Goal: Information Seeking & Learning: Learn about a topic

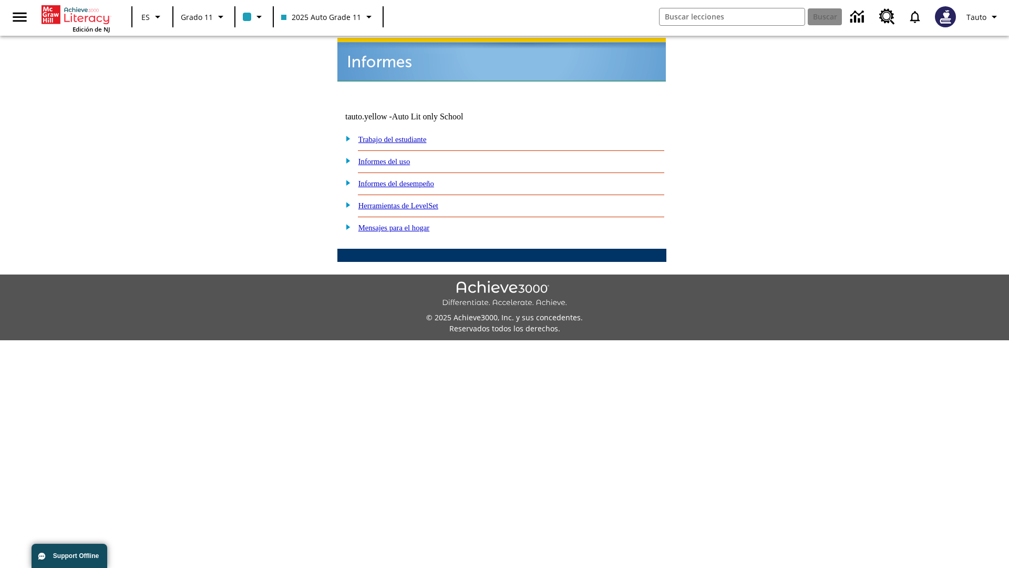
click at [393, 157] on link "Informes del uso" at bounding box center [385, 161] width 52 height 8
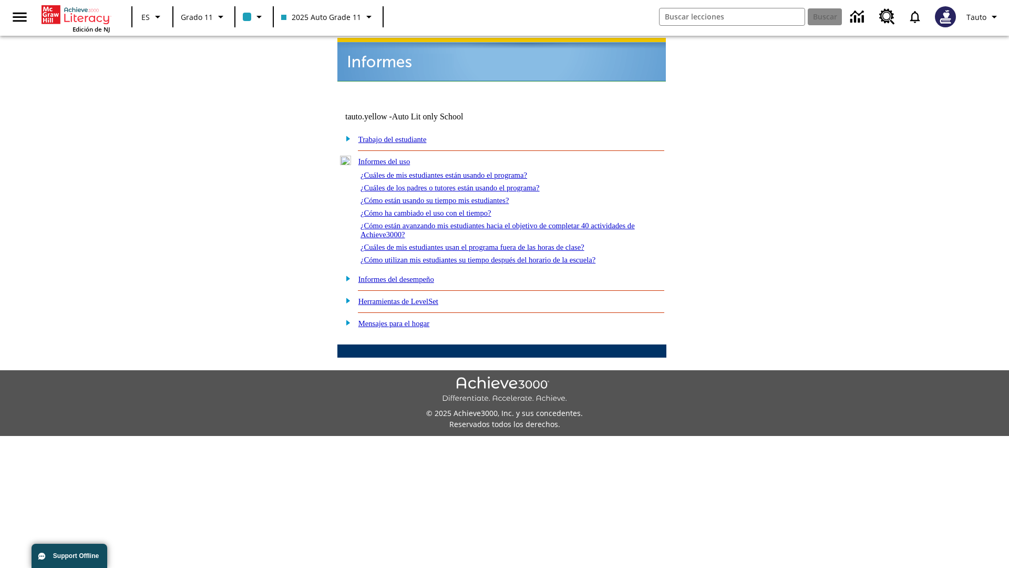
click at [458, 171] on link "¿Cuáles de mis estudiantes están usando el programa?" at bounding box center [444, 175] width 167 height 8
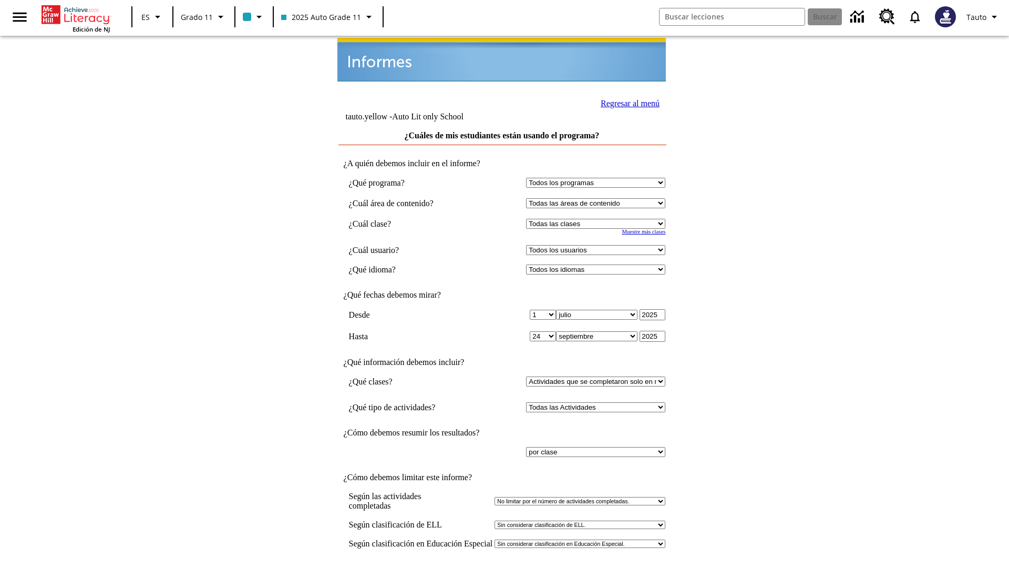
click at [598, 219] on select "Seleccionar una clase: Todas las clases 2025 Auto Grade 11 205 Auto Grade 11 Sa…" at bounding box center [595, 224] width 139 height 10
select select "11133141"
select select "21437114"
click at [503, 567] on input "Ver Informe" at bounding box center [502, 579] width 48 height 12
click at [627, 102] on link "Regresar al menú" at bounding box center [630, 103] width 59 height 9
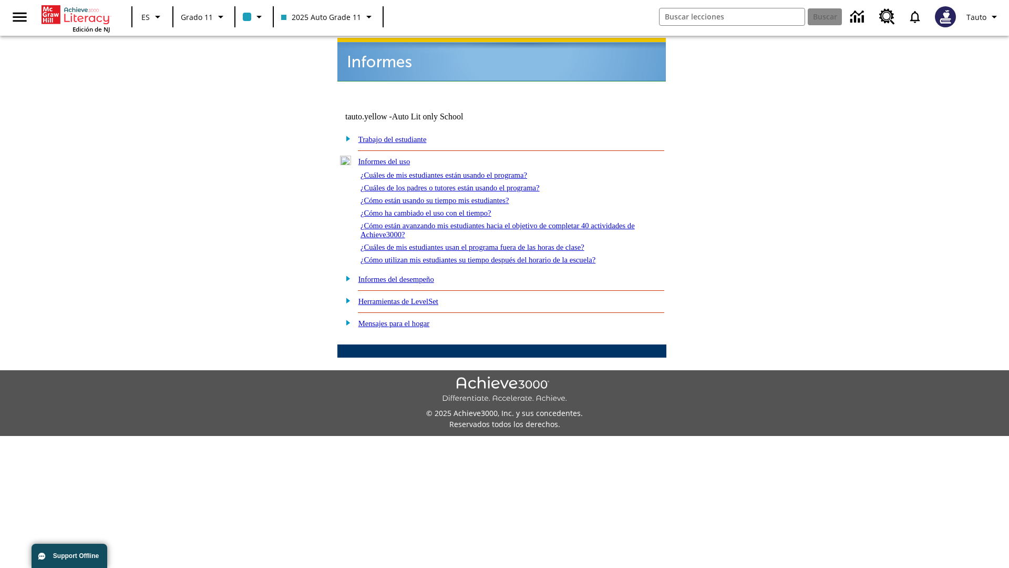
click at [465, 183] on link "¿Cuáles de los padres o tutores están usando el programa?" at bounding box center [450, 187] width 179 height 8
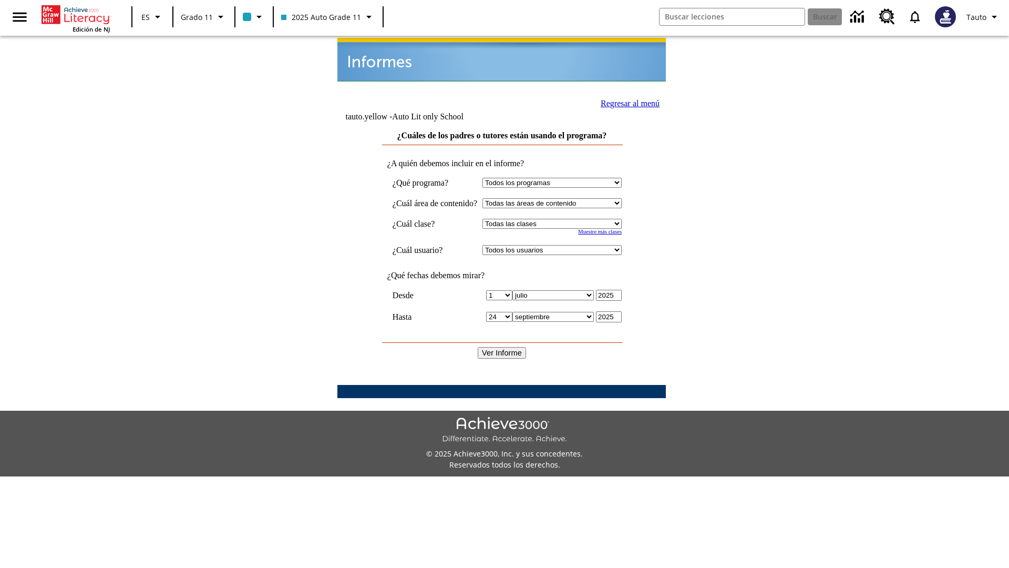
click at [562, 219] on select "Seleccionar una clase: Todas las clases 2025 Auto Grade 11 205 Auto Grade 11 Sa…" at bounding box center [552, 224] width 139 height 10
select select "11133141"
click at [562, 245] on select "Todos los usuarios Puma, Sautoen Puma, Sautoes Puma, Sautoss Twoclasses, Sautoe…" at bounding box center [552, 250] width 139 height 10
select select "21437114"
click at [503, 347] on input "Ver Informe" at bounding box center [502, 353] width 48 height 12
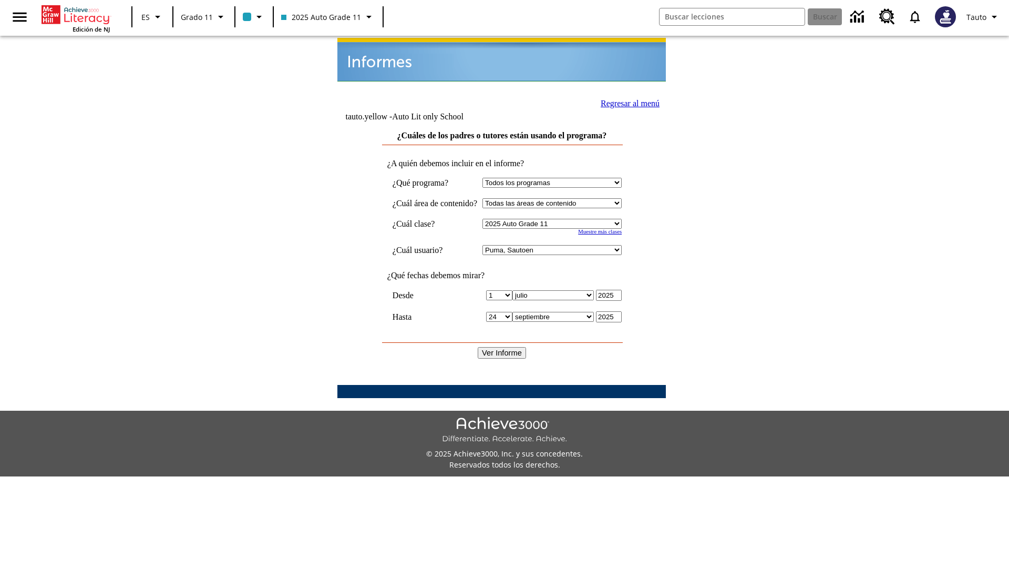
click at [626, 102] on link "Regresar al menú" at bounding box center [630, 103] width 59 height 9
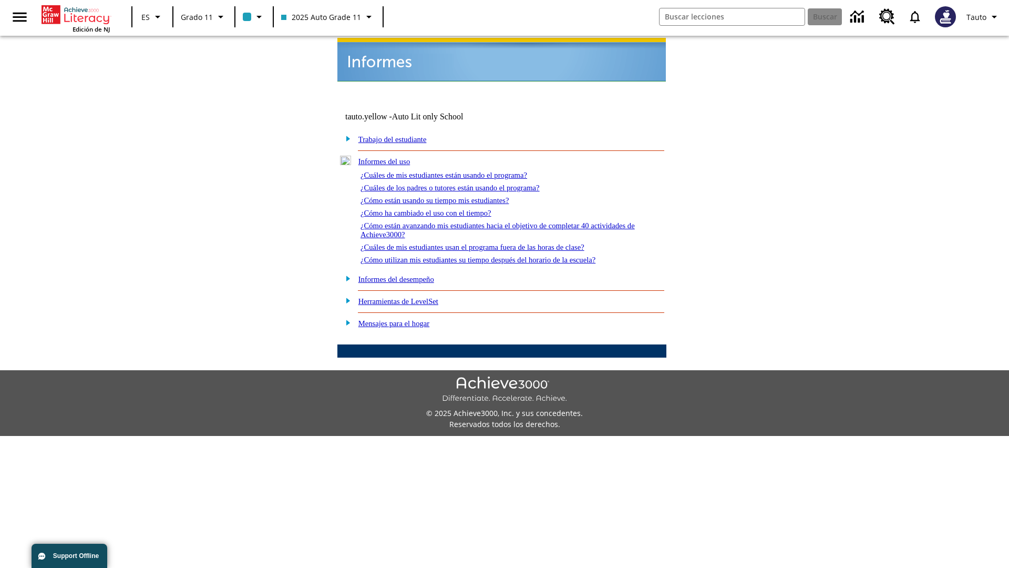
click at [447, 196] on link "¿Cómo están usando su tiempo mis estudiantes?" at bounding box center [435, 200] width 149 height 8
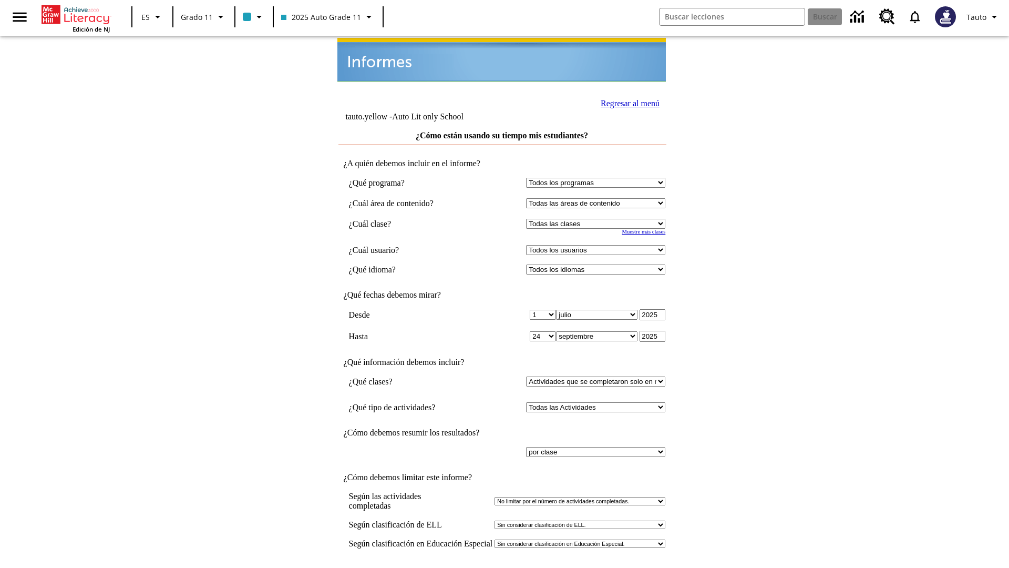
click at [598, 219] on select "Seleccionar una clase: Todas las clases 2025 Auto Grade 11 205 Auto Grade 11 Sa…" at bounding box center [595, 224] width 139 height 10
select select "11133141"
select select "21437114"
click at [503, 567] on input "Ver Informe" at bounding box center [502, 579] width 48 height 12
click at [627, 102] on link "Regresar al menú" at bounding box center [630, 103] width 59 height 9
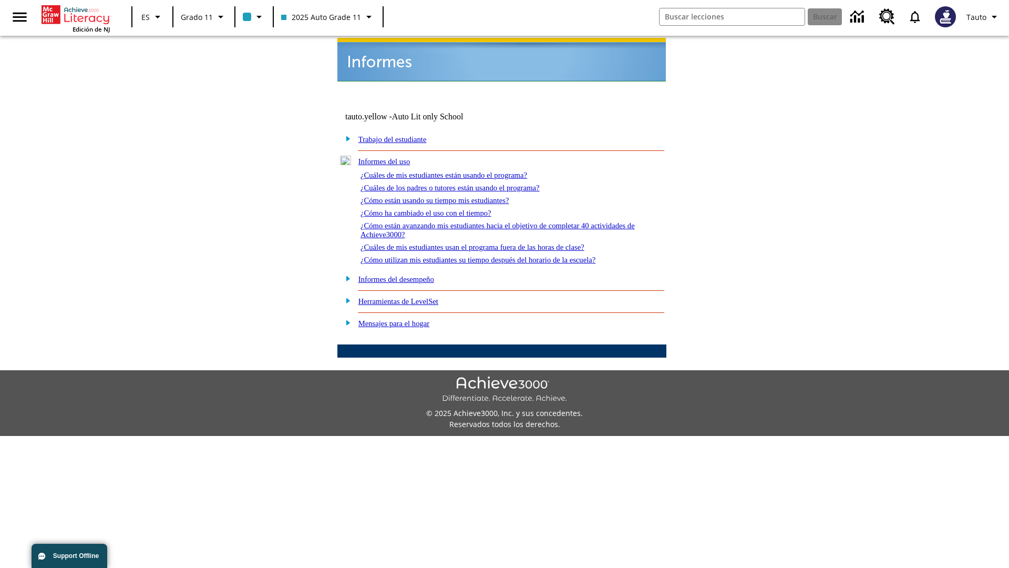
click at [435, 209] on link "¿Cómo ha cambiado el uso con el tiempo?" at bounding box center [426, 213] width 131 height 8
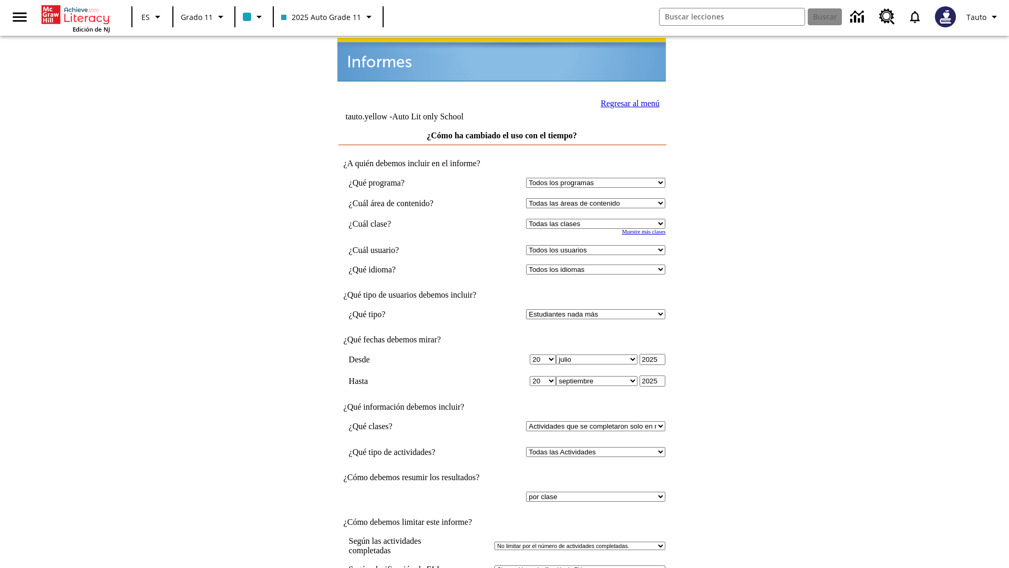
select select "11133141"
click at [598, 245] on select "Todos los usuarios Puma, Sautoen Puma, Sautoes Puma, Sautoss Twoclasses, Sautoe…" at bounding box center [595, 250] width 139 height 10
select select "21437114"
click at [627, 102] on link "Regresar al menú" at bounding box center [630, 103] width 59 height 9
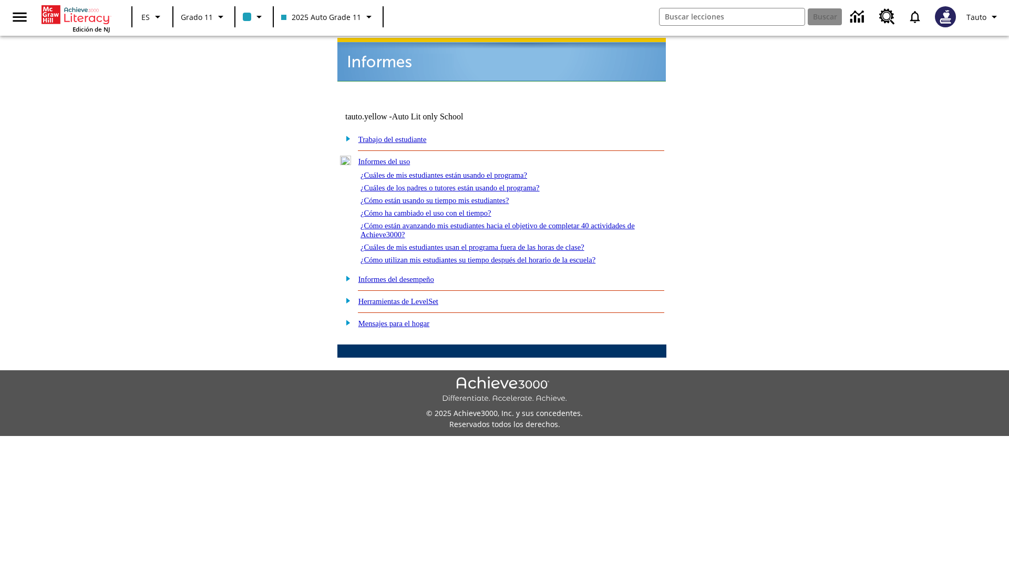
click at [493, 221] on link "¿Cómo están avanzando mis estudiantes hacia el objetivo de completar 40 activid…" at bounding box center [498, 229] width 274 height 17
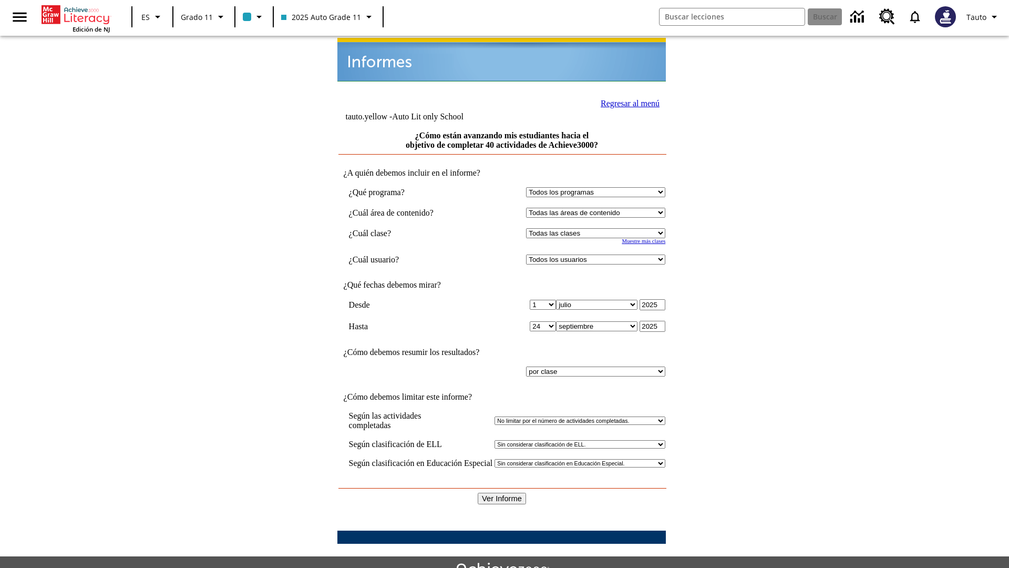
click at [598, 228] on select "Seleccionar una clase: Todas las clases 2025 Auto Grade 11 205 Auto Grade 11 Sa…" at bounding box center [595, 233] width 139 height 10
select select "11133141"
click at [598, 254] on select "Todos los usuarios Puma, Sautoen Puma, Sautoes Puma, Sautoss Twoclasses, Sautoe…" at bounding box center [595, 259] width 139 height 10
select select "21437114"
click at [503, 493] on input "Ver Informe" at bounding box center [502, 499] width 48 height 12
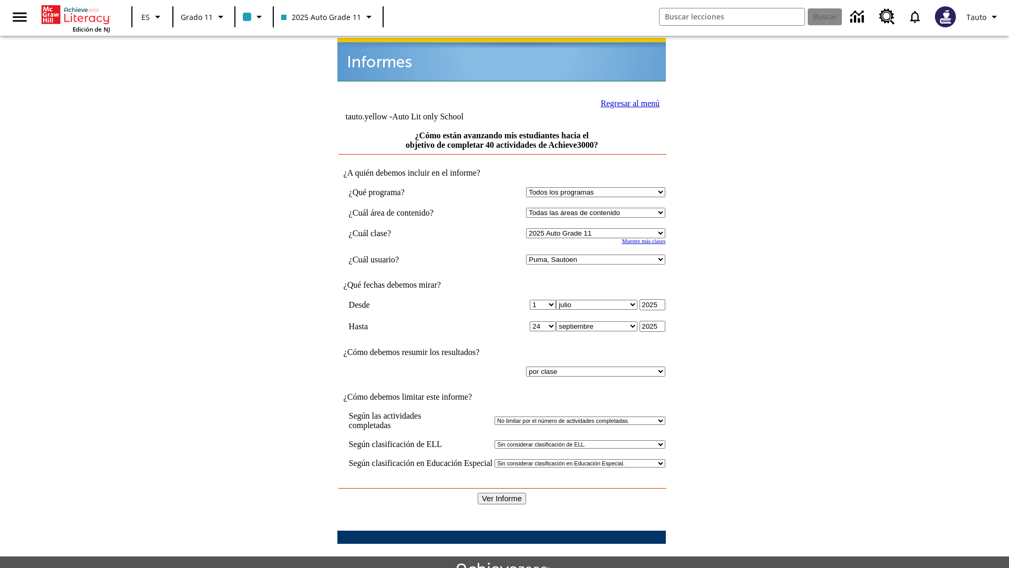
click at [627, 102] on link "Regresar al menú" at bounding box center [630, 103] width 59 height 9
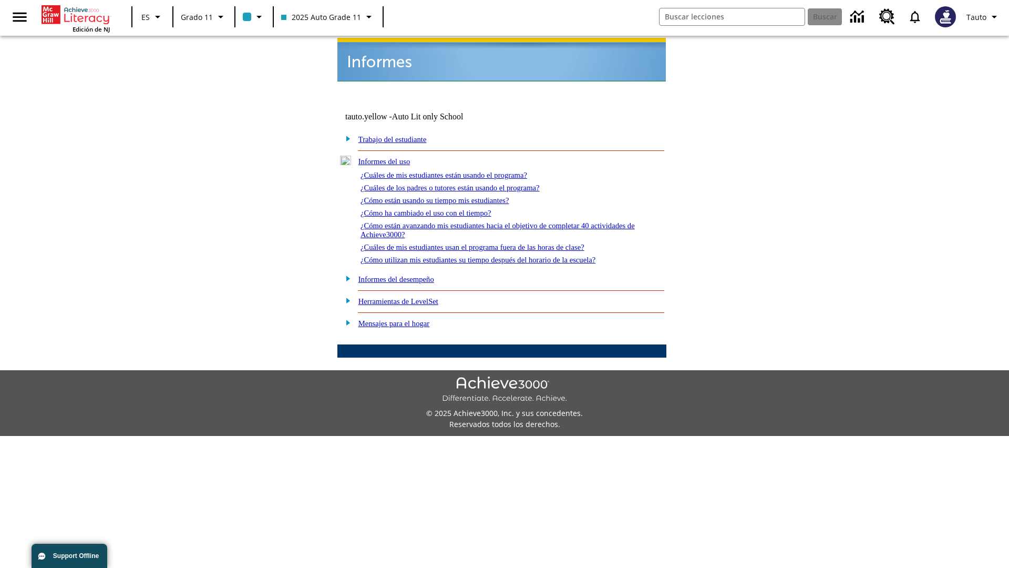
click at [492, 243] on link "¿Cuáles de mis estudiantes usan el programa fuera de las horas de clase?" at bounding box center [473, 247] width 224 height 8
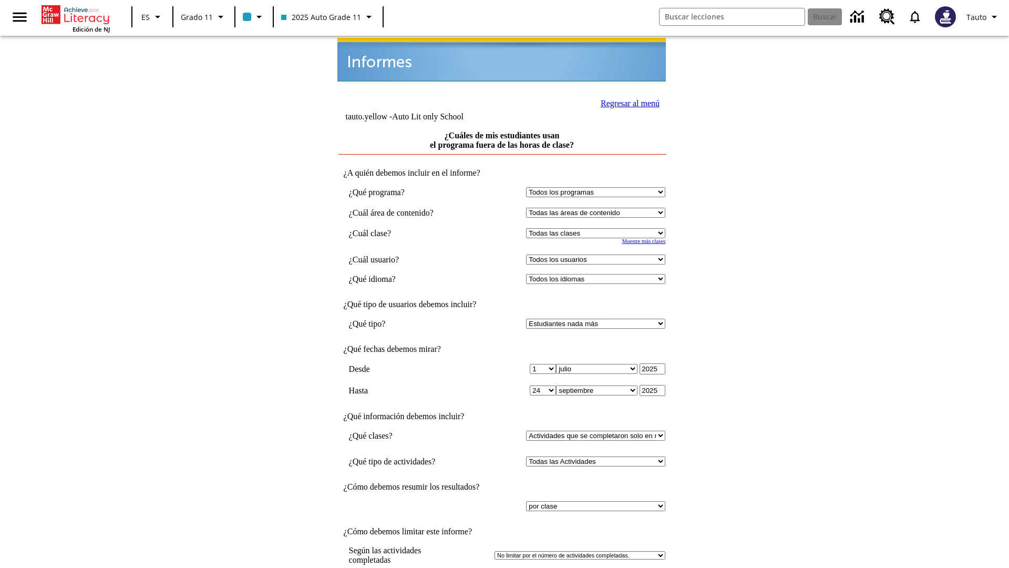
click at [598, 228] on select "Seleccionar una clase: Todas las clases 2025 Auto Grade 11 205 Auto Grade 11 Sa…" at bounding box center [595, 233] width 139 height 10
select select "11133141"
click at [598, 254] on select "Todos los usuarios Puma, Sautoen Puma, Sautoes Puma, Sautoss Twoclasses, Sautoe…" at bounding box center [595, 259] width 139 height 10
select select "21437114"
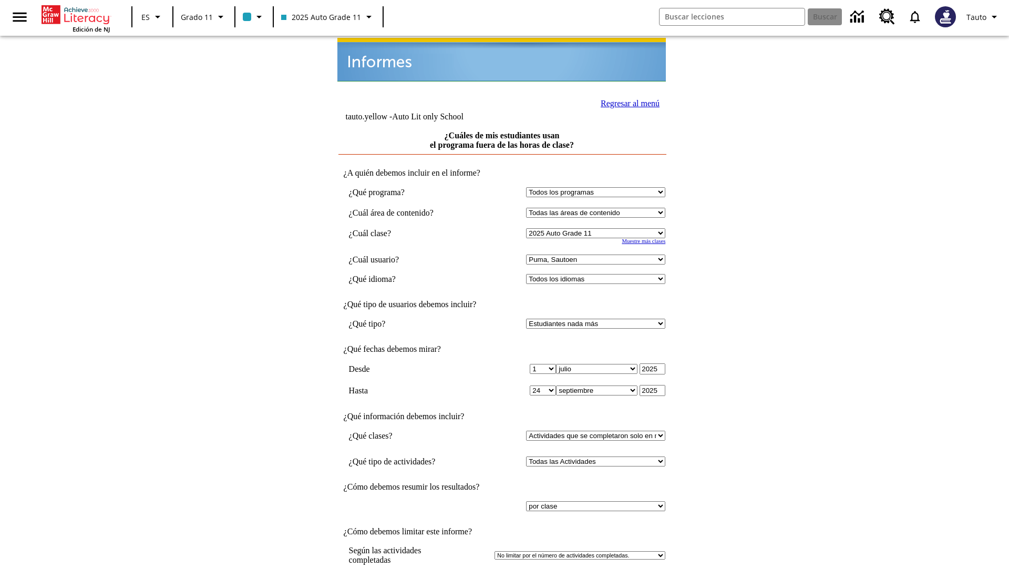
scroll to position [8, 0]
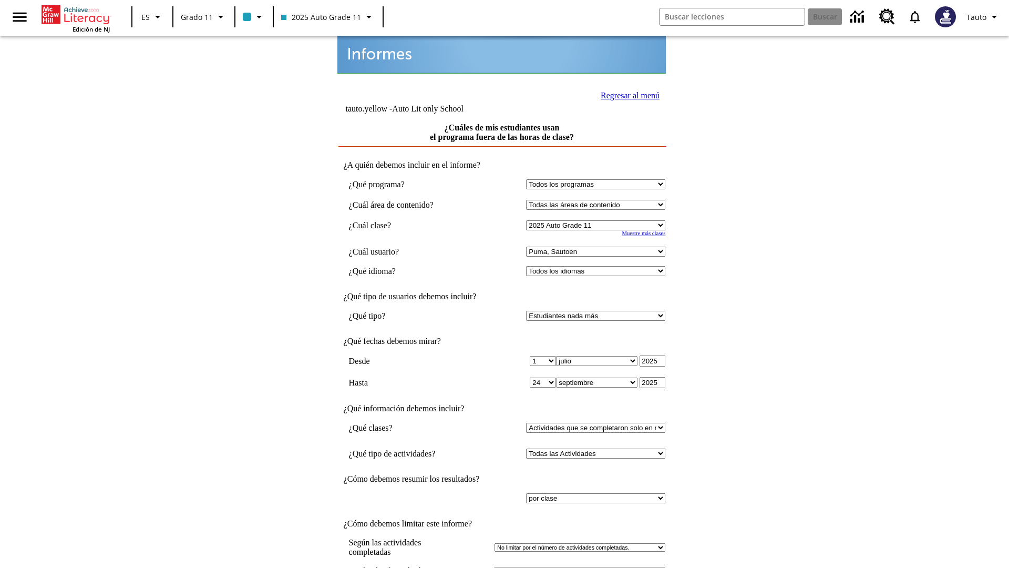
click at [627, 94] on link "Regresar al menú" at bounding box center [630, 95] width 59 height 9
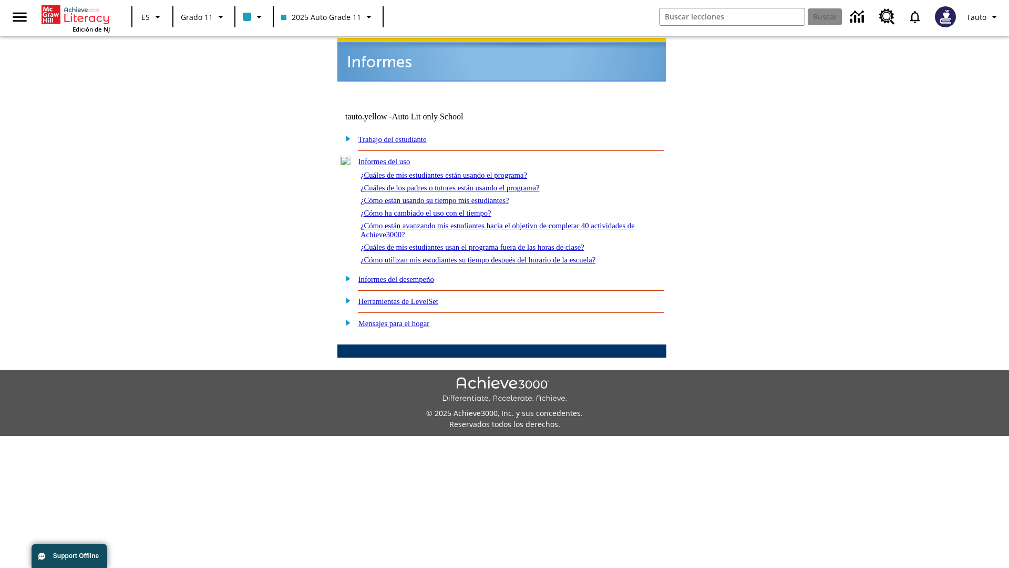
click at [496, 256] on link "¿Cómo utilizan mis estudiantes su tiempo después del horario de la escuela?" at bounding box center [478, 260] width 235 height 8
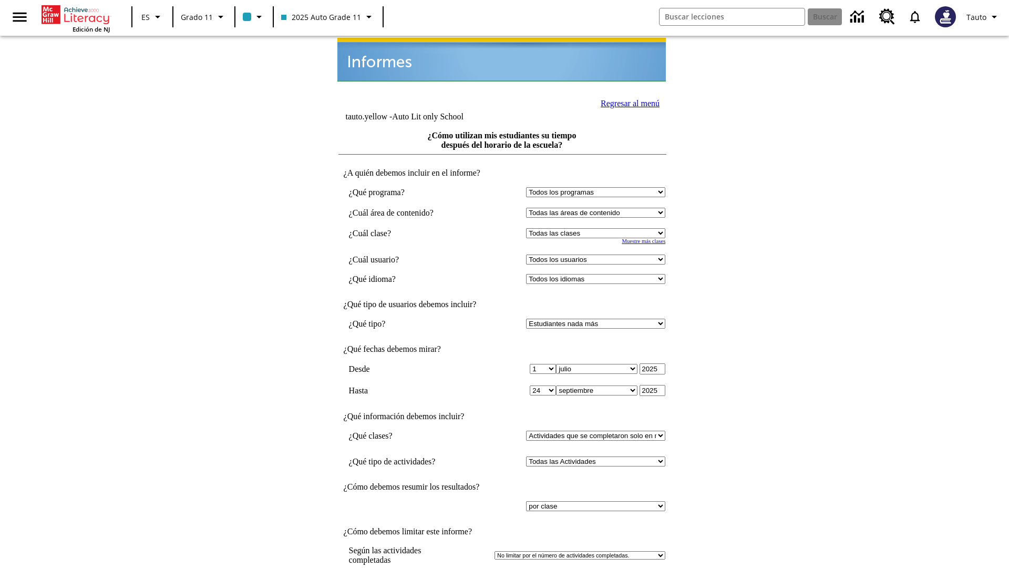
click at [598, 228] on select "Seleccionar una clase: Todas las clases 2025 Auto Grade 11 205 Auto Grade 11 Sa…" at bounding box center [595, 233] width 139 height 10
select select "11133141"
click at [598, 254] on select "Todos los usuarios Puma, Sautoen Puma, Sautoes Puma, Sautoss Twoclasses, Sautoe…" at bounding box center [595, 259] width 139 height 10
select select "21437114"
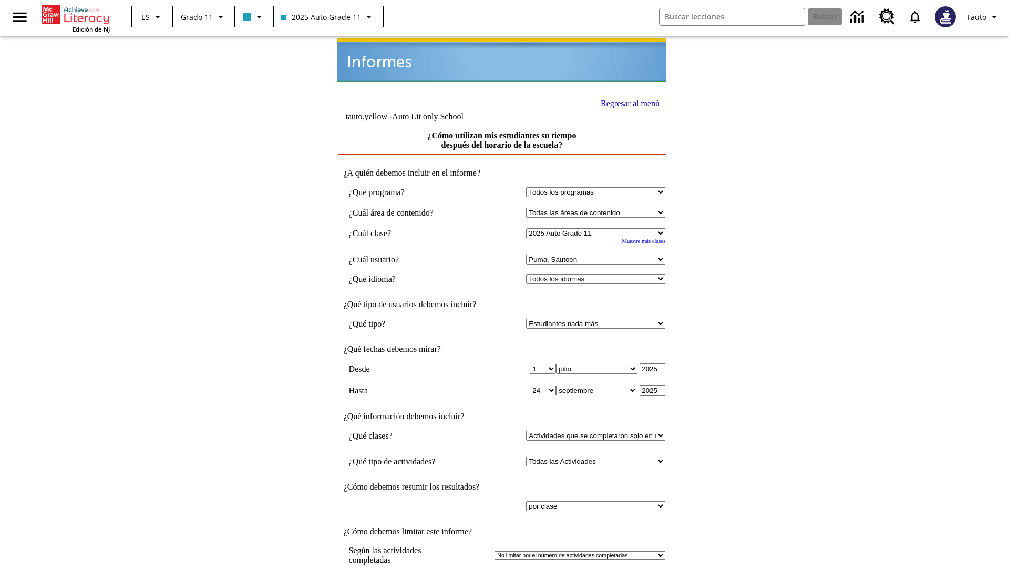
scroll to position [8, 0]
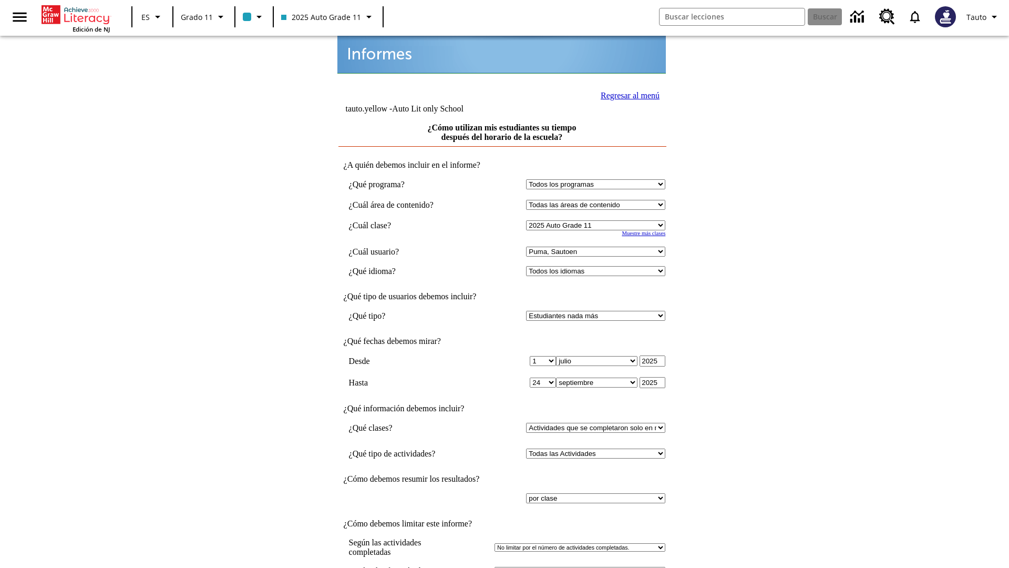
click at [627, 94] on link "Regresar al menú" at bounding box center [630, 95] width 59 height 9
